Goal: Task Accomplishment & Management: Manage account settings

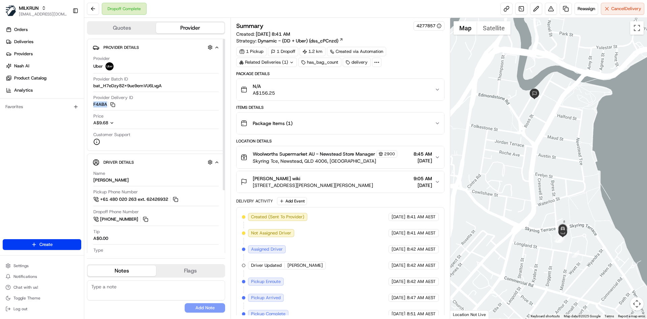
drag, startPoint x: 106, startPoint y: 105, endPoint x: 92, endPoint y: 106, distance: 13.9
click at [92, 106] on div "Provider Details Hidden ( 3 ) Provider Uber Provider Batch ID bat_H7eDzy82X9ue9…" at bounding box center [156, 95] width 138 height 112
click at [551, 6] on button at bounding box center [551, 9] width 12 height 12
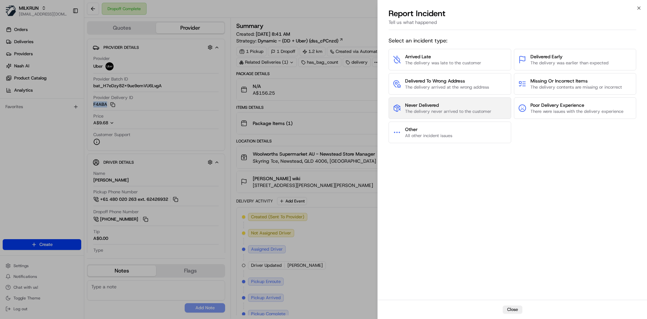
click at [421, 114] on span "The delivery never arrived to the customer" at bounding box center [448, 111] width 86 height 6
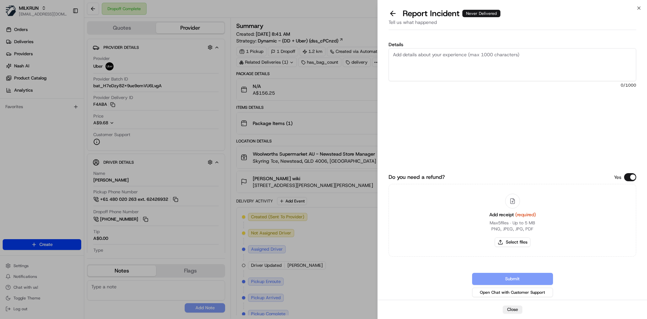
click at [436, 58] on textarea "Details" at bounding box center [512, 64] width 248 height 33
type textarea "not delivered"
click at [511, 232] on div "Add receipt (required) Max 5 files ∙ Up to 5 MB PNG, JPEG, JPG, PDF Select files" at bounding box center [512, 220] width 57 height 61
click at [509, 242] on button "Select files" at bounding box center [513, 242] width 36 height 9
type input "C:\fakepath\Screenshot 2025-08-17 091545.png"
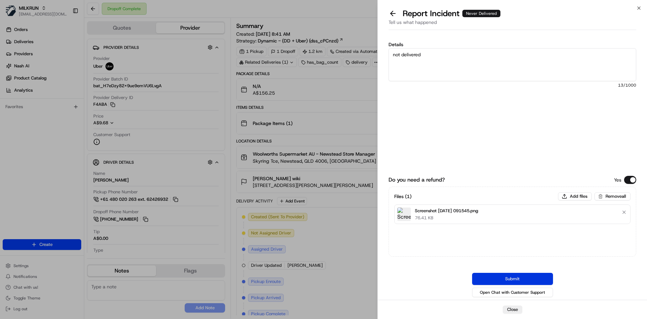
click at [509, 275] on button "Submit" at bounding box center [512, 279] width 81 height 12
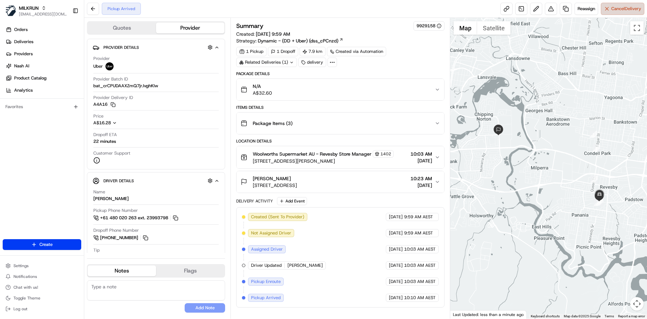
click at [614, 7] on span "Cancel Delivery" at bounding box center [626, 9] width 30 height 6
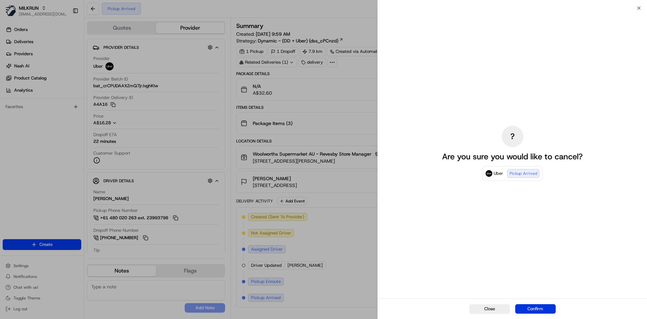
click at [539, 306] on button "Confirm" at bounding box center [535, 308] width 40 height 9
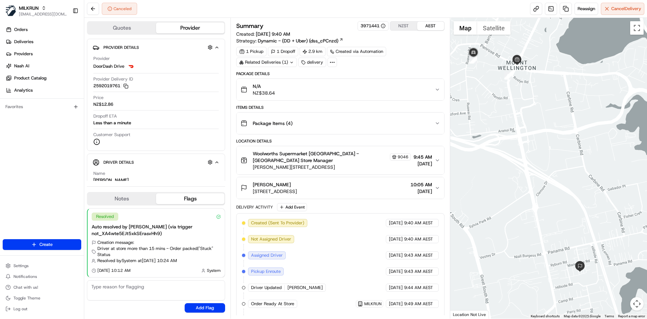
scroll to position [31, 0]
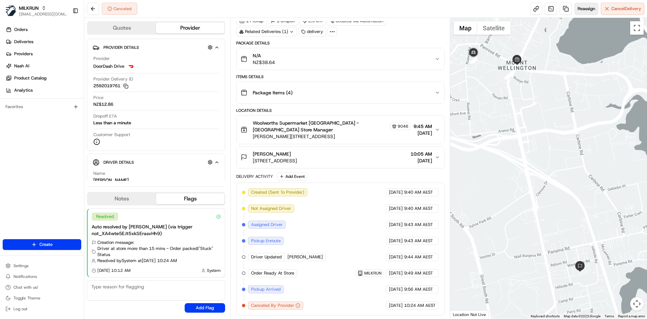
click at [587, 7] on span "Reassign" at bounding box center [586, 9] width 18 height 6
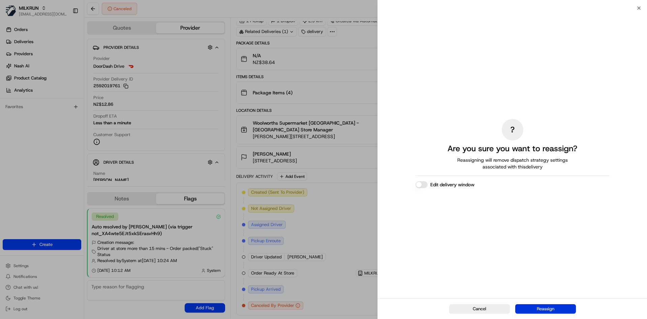
click at [535, 305] on button "Reassign" at bounding box center [545, 308] width 61 height 9
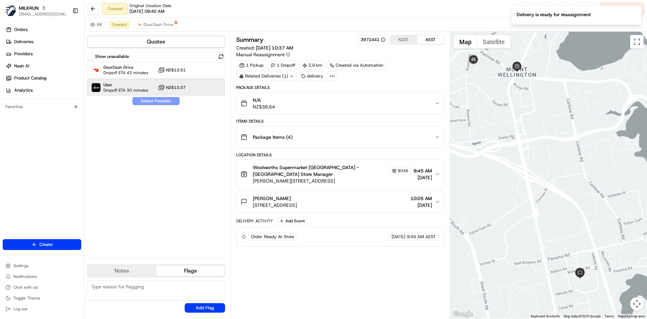
click at [117, 88] on span "Dropoff ETA 30 minutes" at bounding box center [125, 90] width 45 height 5
click at [149, 97] on button "Assign Provider" at bounding box center [156, 101] width 48 height 8
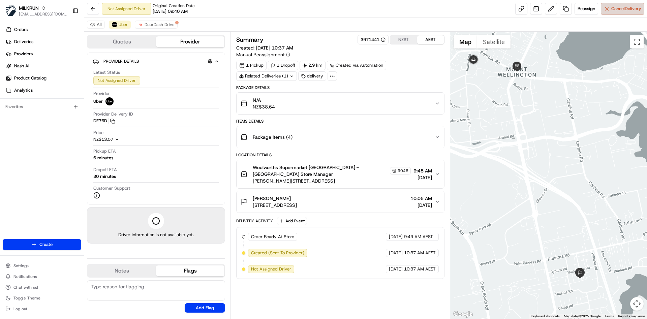
click at [619, 3] on button "Cancel Delivery" at bounding box center [622, 9] width 43 height 12
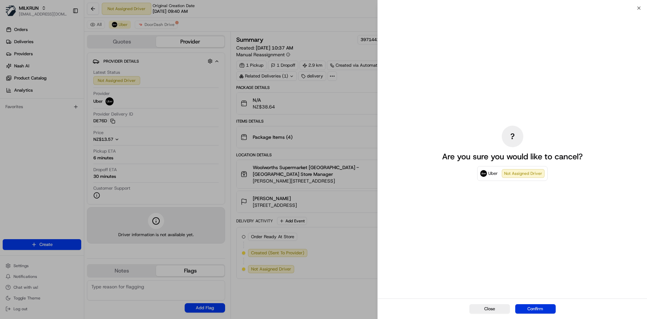
click at [537, 307] on button "Confirm" at bounding box center [535, 308] width 40 height 9
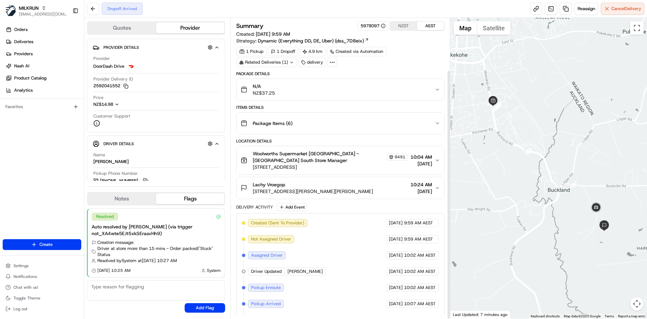
scroll to position [63, 0]
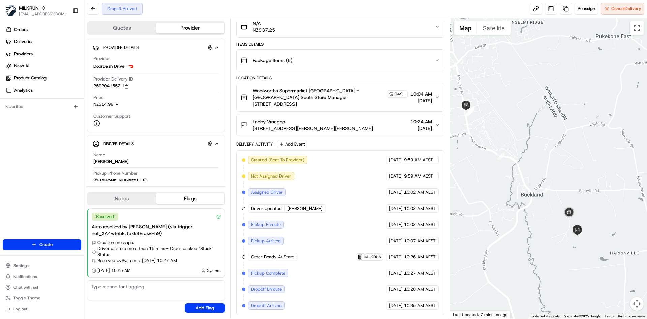
drag, startPoint x: 561, startPoint y: 231, endPoint x: 511, endPoint y: 222, distance: 51.1
click at [511, 222] on div at bounding box center [548, 168] width 197 height 301
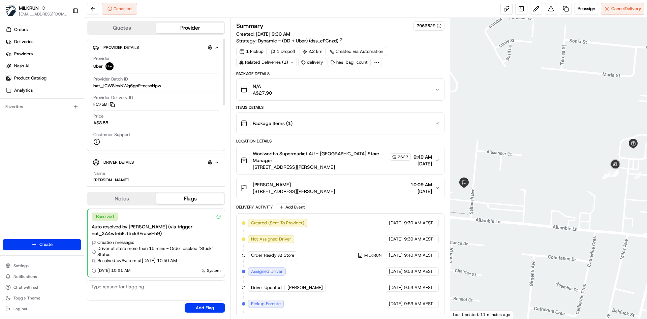
scroll to position [47, 0]
